Goal: Task Accomplishment & Management: Manage account settings

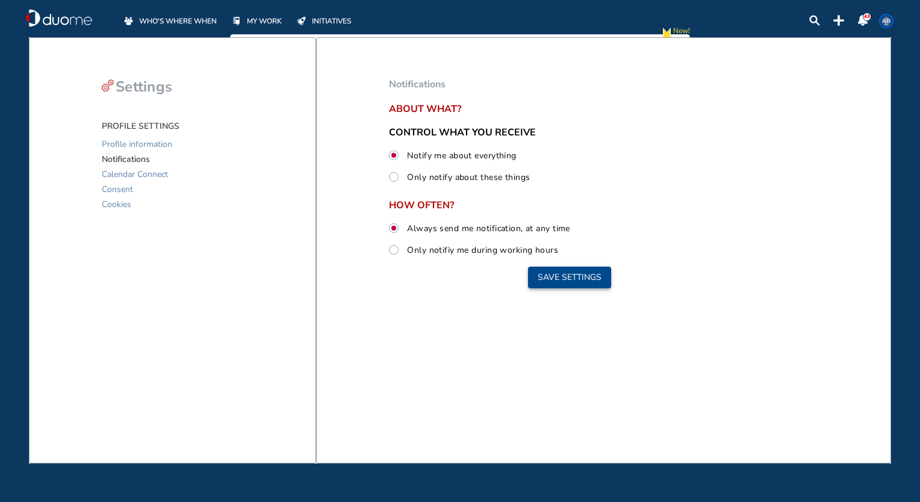
click at [561, 278] on button "Save settings" at bounding box center [569, 278] width 83 height 22
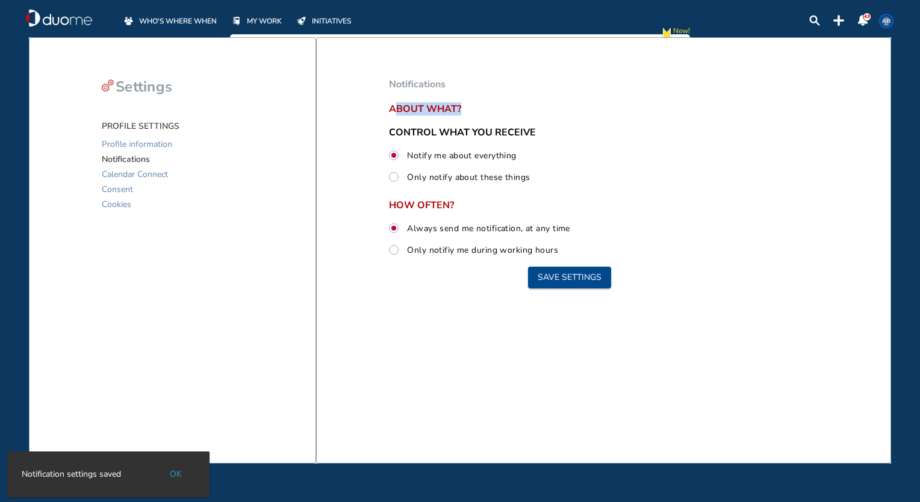
drag, startPoint x: 462, startPoint y: 111, endPoint x: 394, endPoint y: 102, distance: 68.6
click at [394, 104] on span "About what?" at bounding box center [569, 109] width 361 height 11
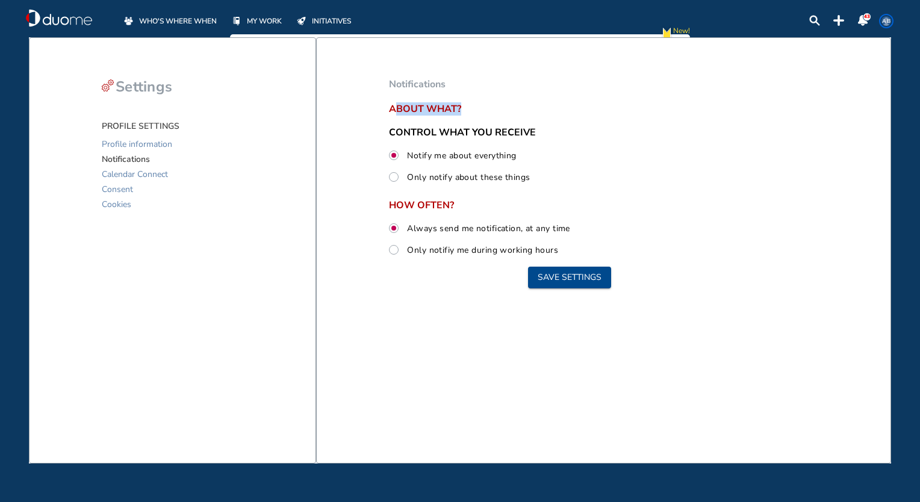
drag, startPoint x: 394, startPoint y: 102, endPoint x: 396, endPoint y: 88, distance: 14.6
click at [396, 88] on span "Notifications" at bounding box center [417, 84] width 57 height 13
drag, startPoint x: 396, startPoint y: 88, endPoint x: 481, endPoint y: 90, distance: 85.5
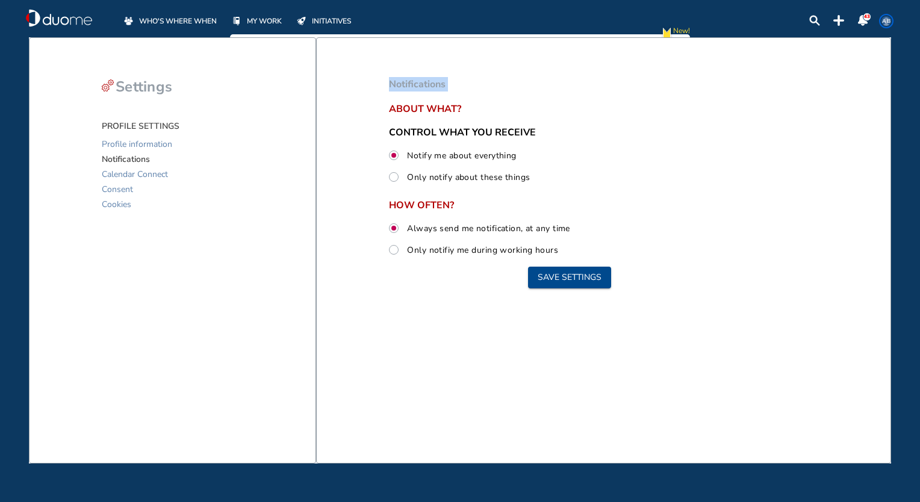
click at [481, 90] on header "Notifications" at bounding box center [569, 84] width 361 height 14
drag, startPoint x: 441, startPoint y: 86, endPoint x: 395, endPoint y: 78, distance: 46.4
click at [395, 78] on span "Notifications" at bounding box center [417, 84] width 57 height 13
click at [568, 272] on button "Save settings" at bounding box center [569, 278] width 83 height 22
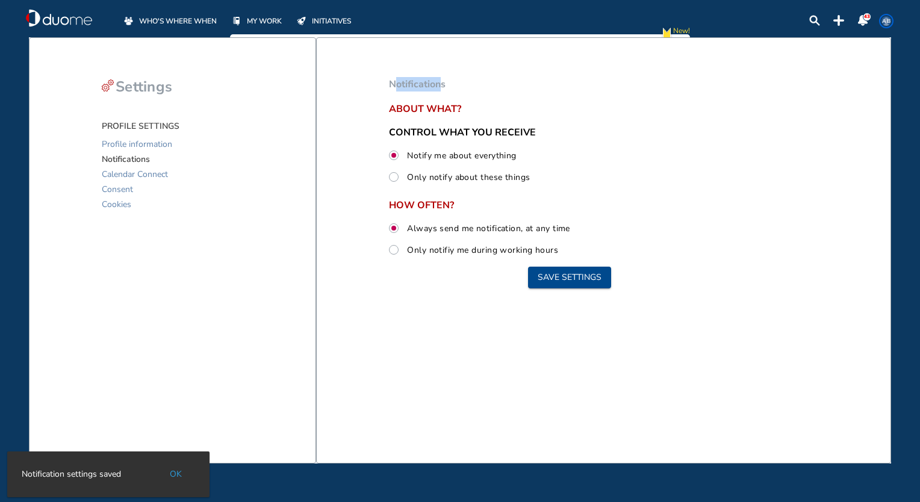
click at [181, 17] on span "WHO'S WHERE WHEN" at bounding box center [178, 21] width 78 height 12
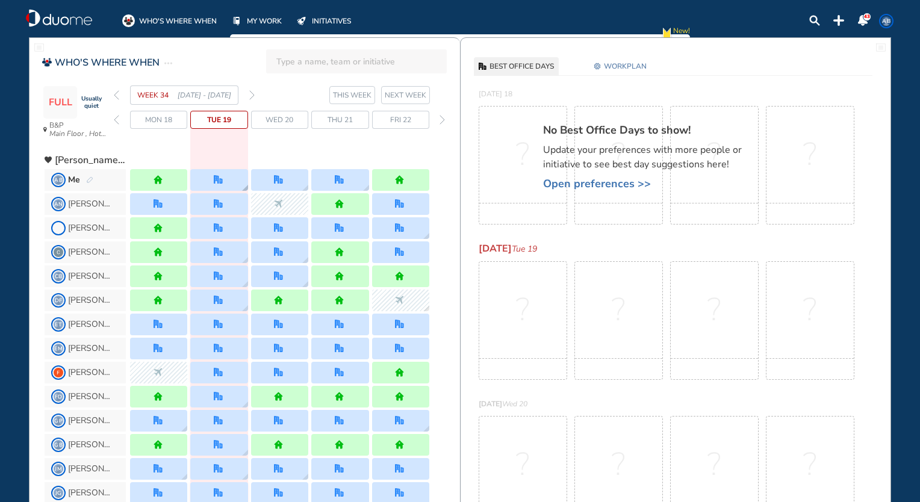
click at [222, 172] on div at bounding box center [218, 180] width 57 height 22
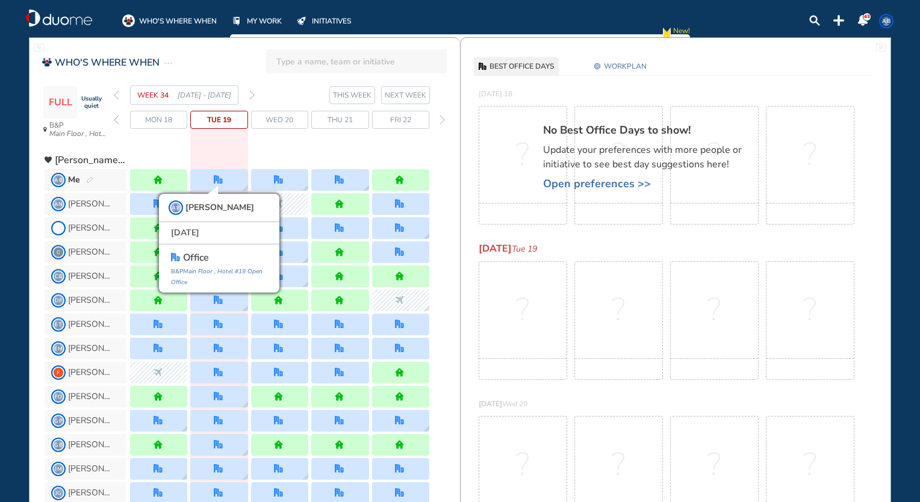
click at [188, 61] on header "WHO'S WHERE WHEN" at bounding box center [245, 59] width 431 height 28
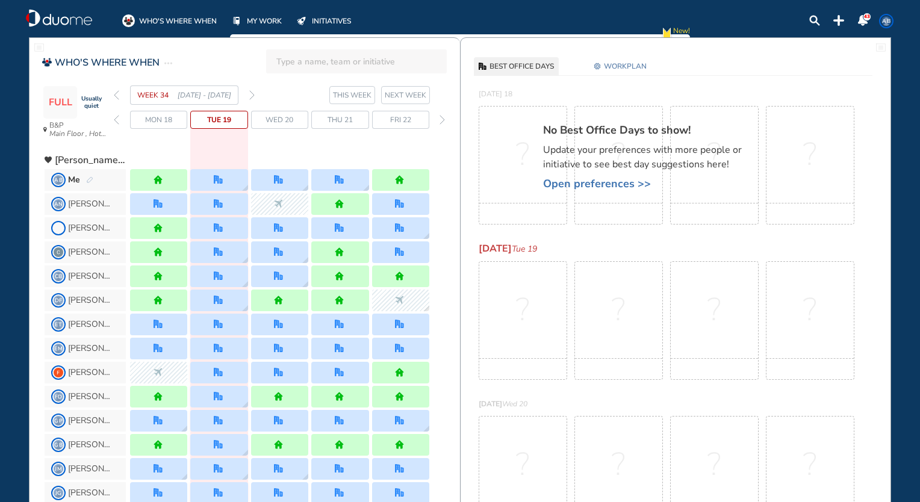
click at [606, 71] on span "WORKPLAN" at bounding box center [625, 66] width 43 height 12
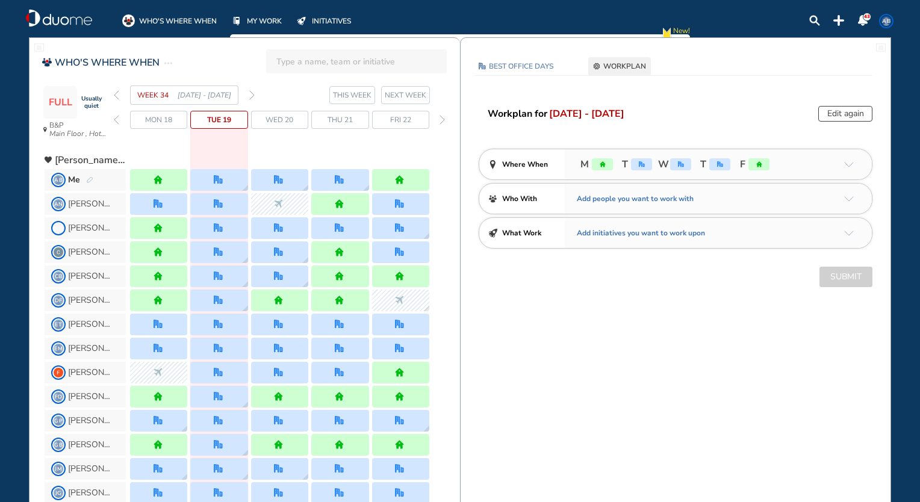
click at [847, 117] on button "Edit again" at bounding box center [845, 114] width 54 height 16
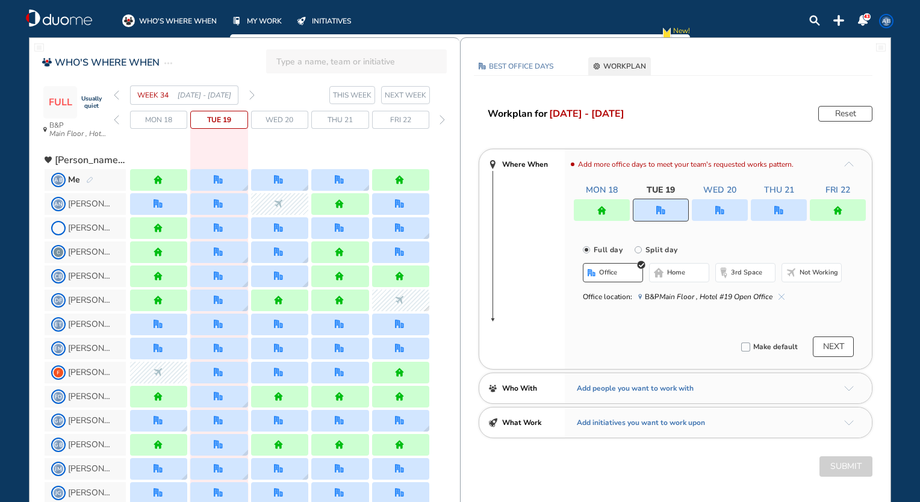
click at [691, 269] on button "home" at bounding box center [679, 272] width 60 height 19
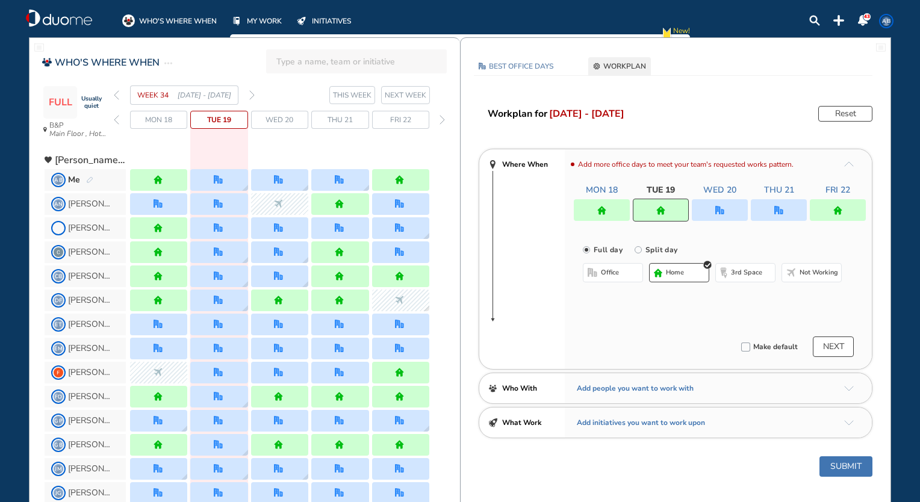
click at [713, 213] on div at bounding box center [720, 210] width 56 height 22
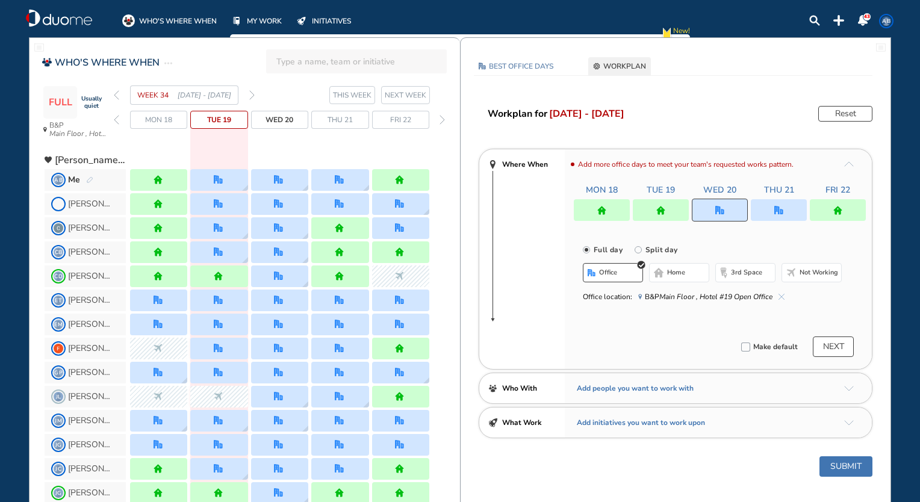
click at [685, 284] on div "office home 3rd space Not working" at bounding box center [712, 274] width 259 height 22
click at [684, 278] on button "home" at bounding box center [679, 272] width 60 height 19
click at [823, 219] on div at bounding box center [838, 210] width 56 height 22
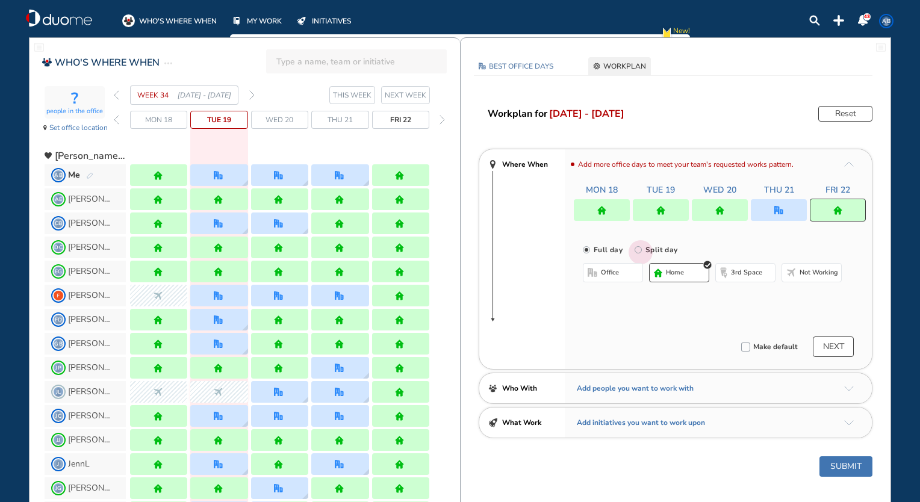
click at [637, 252] on input "Split day" at bounding box center [647, 257] width 24 height 24
radio input "true"
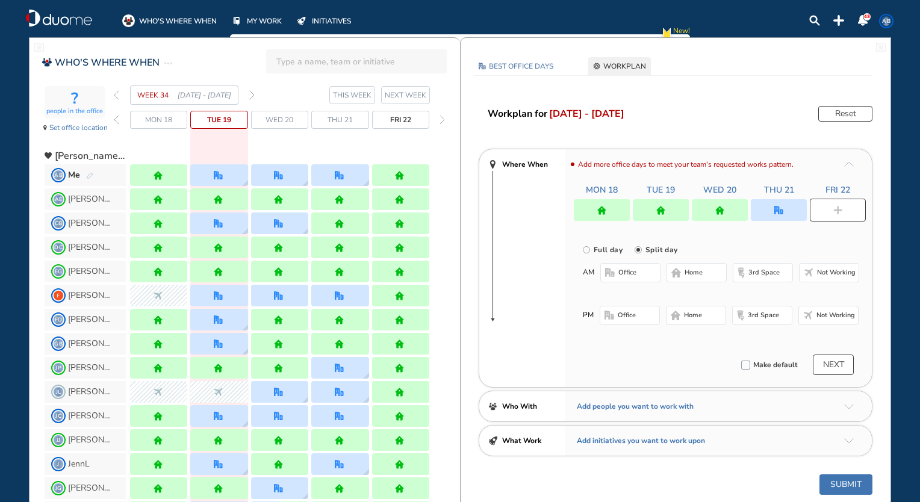
click at [686, 275] on span "home" at bounding box center [694, 273] width 18 height 10
click at [629, 314] on span "office" at bounding box center [627, 316] width 18 height 10
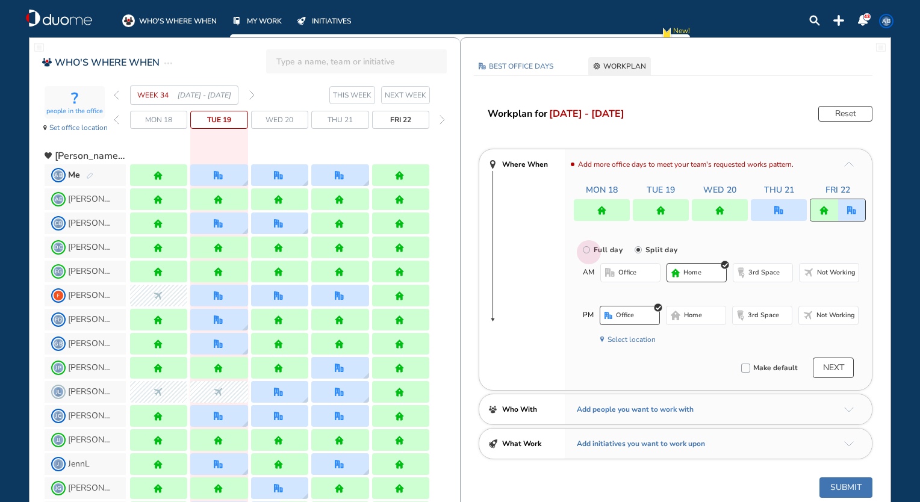
click at [592, 252] on input "Full day" at bounding box center [595, 257] width 24 height 24
radio input "true"
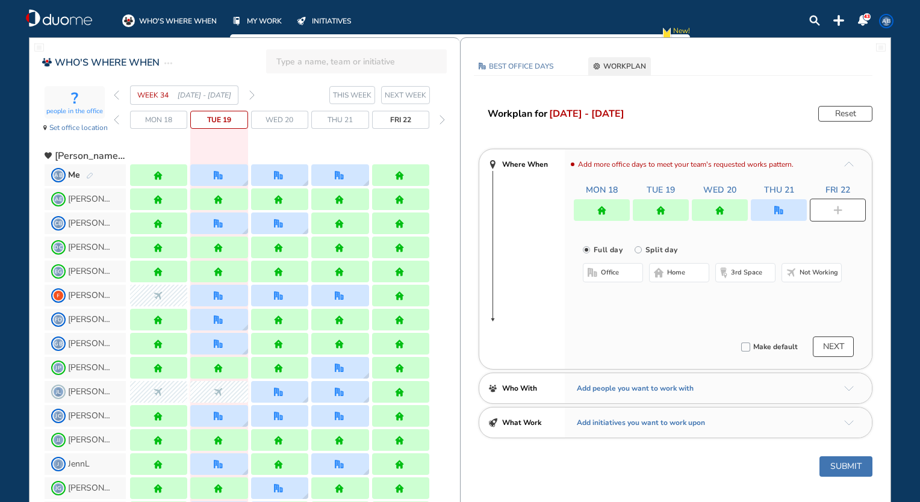
click at [670, 272] on span "home" at bounding box center [676, 273] width 18 height 10
click at [825, 343] on button "NEXT" at bounding box center [833, 347] width 41 height 20
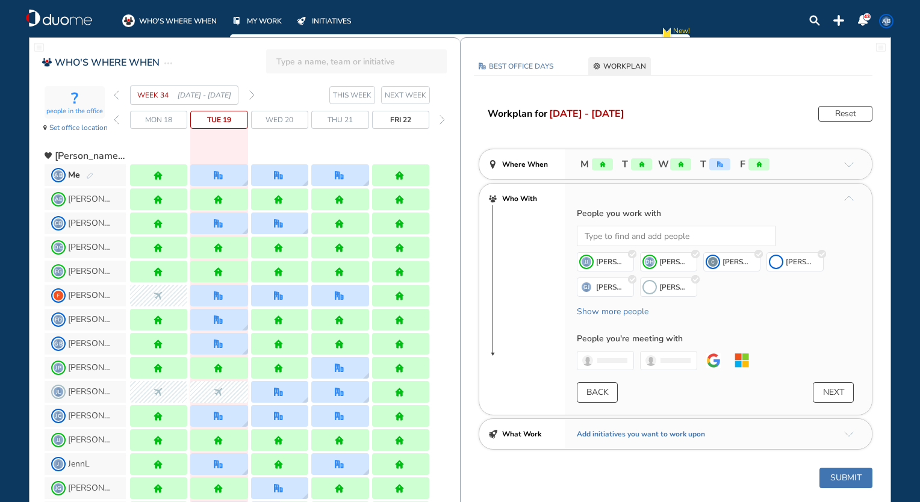
click at [841, 391] on button "NEXT" at bounding box center [833, 392] width 41 height 20
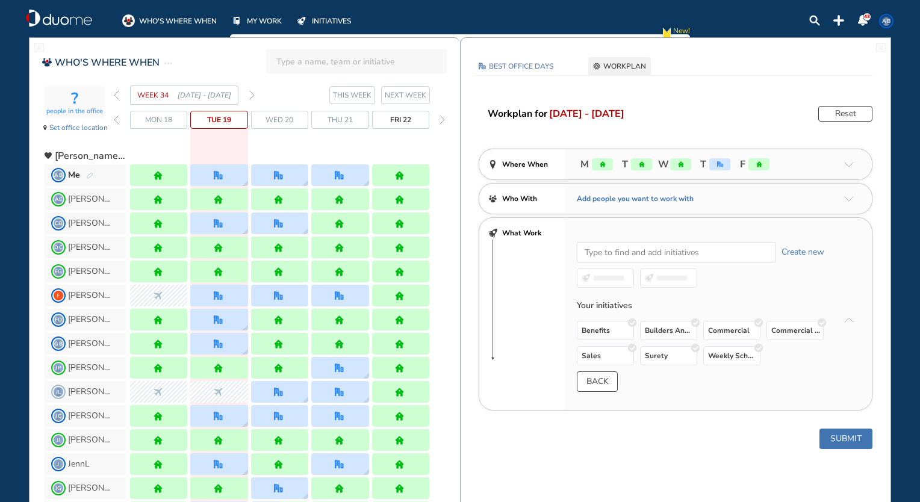
click at [843, 429] on button "Submit" at bounding box center [845, 439] width 53 height 20
